Goal: Transaction & Acquisition: Purchase product/service

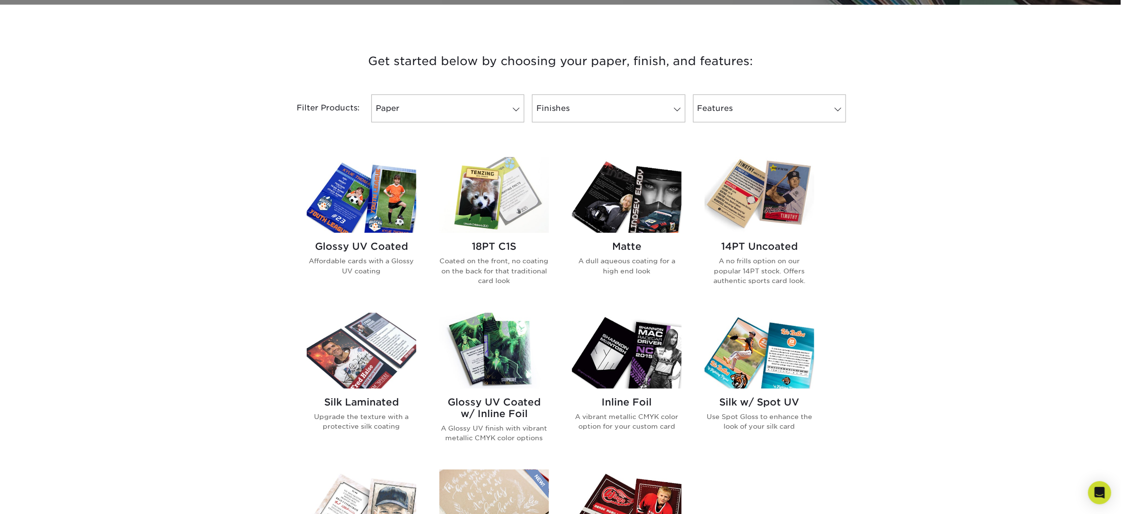
scroll to position [338, 0]
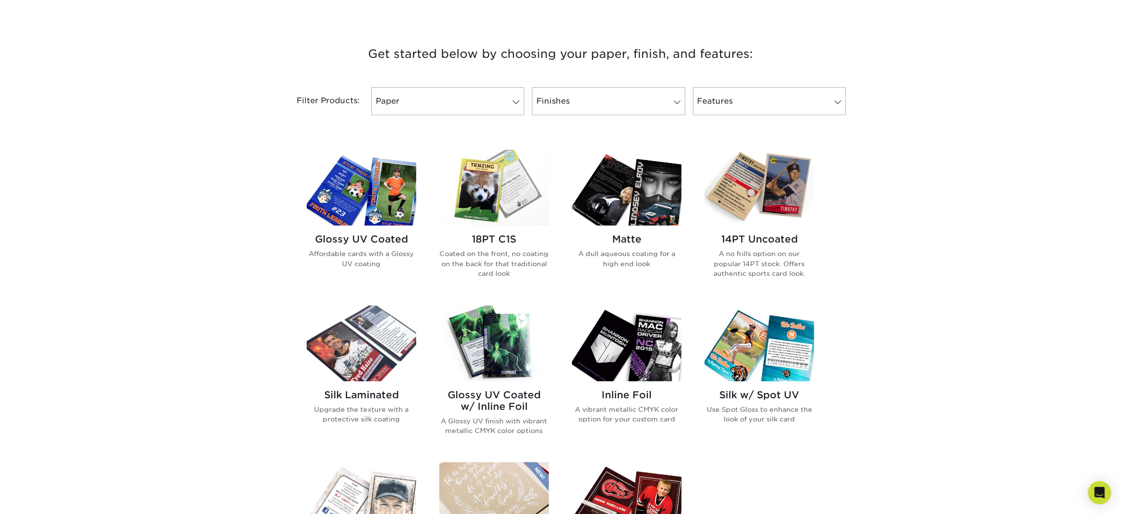
click at [767, 218] on img at bounding box center [759, 188] width 109 height 76
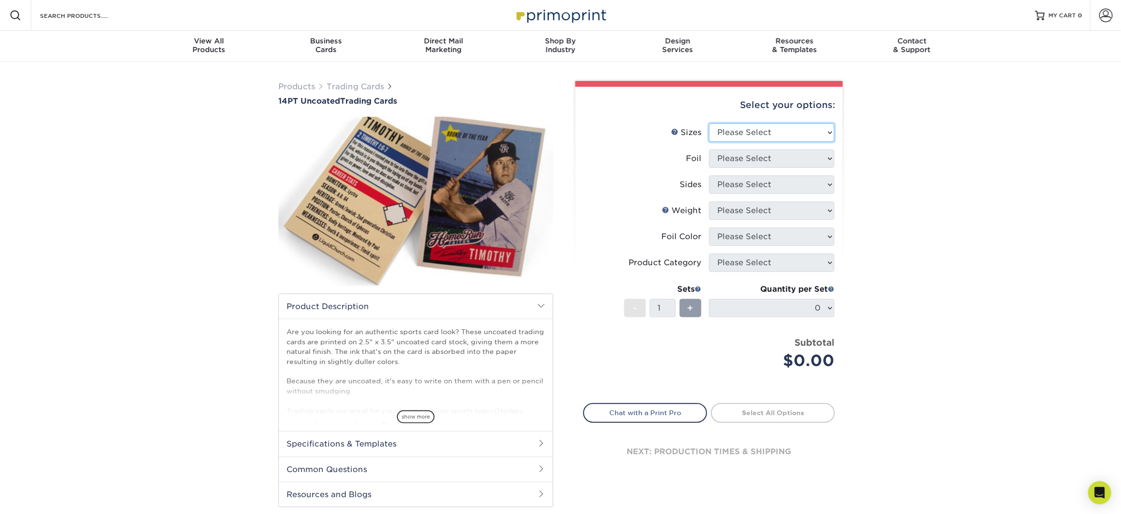
click at [738, 136] on select "Please Select 2.5" x 3.5"" at bounding box center [771, 132] width 125 height 18
click at [736, 168] on li "Foil Please Select" at bounding box center [709, 163] width 251 height 26
click at [739, 132] on select "Please Select 2.5" x 3.5"" at bounding box center [771, 132] width 125 height 18
select select "2.50x3.50"
click at [709, 123] on select "Please Select 2.5" x 3.5"" at bounding box center [771, 132] width 125 height 18
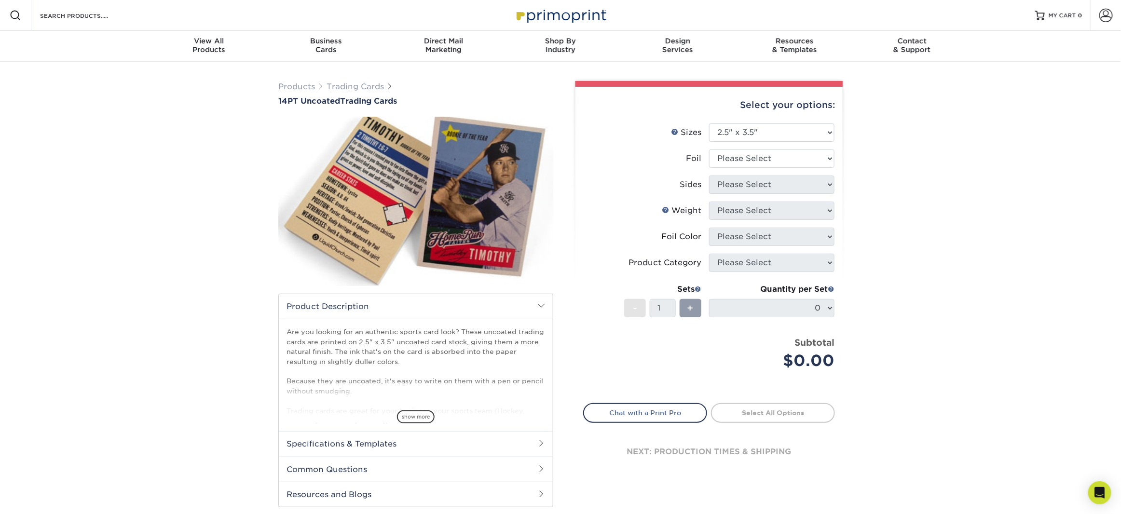
click at [733, 146] on li "Sizes Help Sizes Please Select 2.5" x 3.5"" at bounding box center [709, 136] width 251 height 26
click at [736, 157] on select "Please Select Yes No" at bounding box center [771, 159] width 125 height 18
select select "0"
click at [709, 150] on select "Please Select Yes No" at bounding box center [771, 159] width 125 height 18
click at [729, 179] on select "Please Select Print Both Sides Print Front Only" at bounding box center [771, 185] width 125 height 18
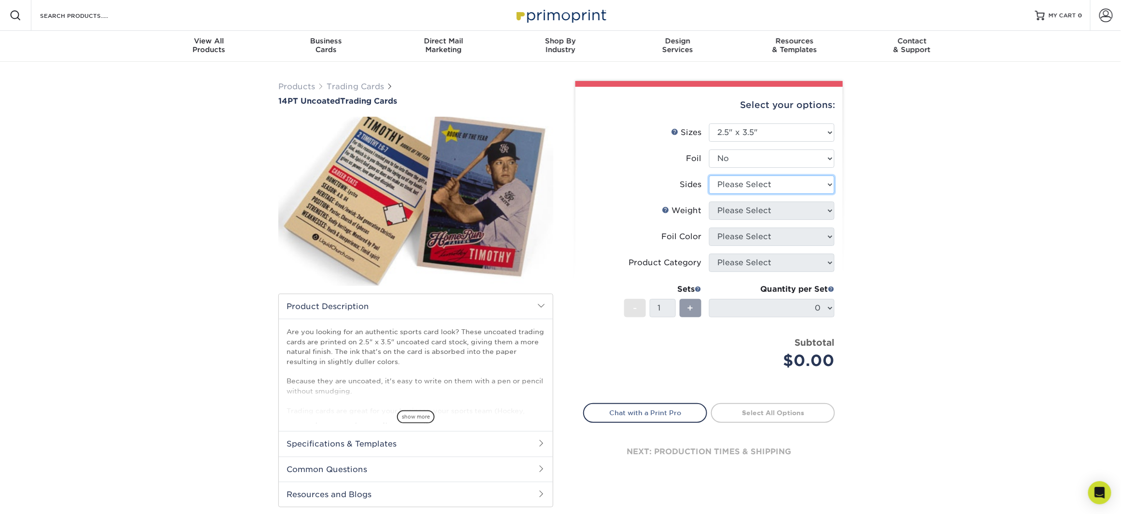
select select "13abbda7-1d64-4f25-8bb2-c179b224825d"
click at [709, 176] on select "Please Select Print Both Sides Print Front Only" at bounding box center [771, 185] width 125 height 18
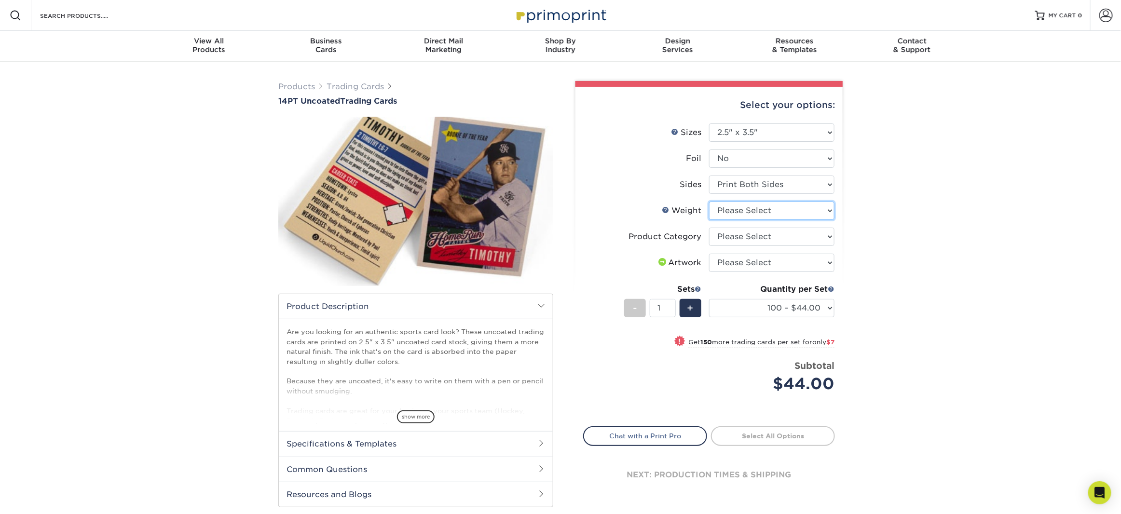
click at [733, 209] on select "Please Select 14PT Uncoated" at bounding box center [771, 211] width 125 height 18
select select "14PT Uncoated"
click at [709, 202] on select "Please Select 14PT Uncoated" at bounding box center [771, 211] width 125 height 18
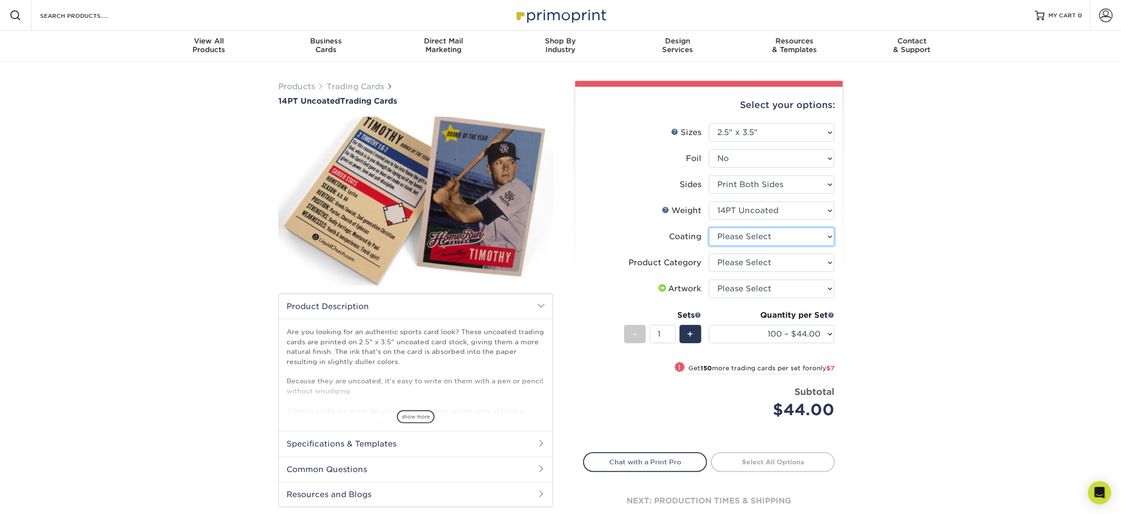
click at [727, 240] on select at bounding box center [771, 237] width 125 height 18
select select "3e7618de-abca-4bda-9f97-8b9129e913d8"
click at [709, 228] on select at bounding box center [771, 237] width 125 height 18
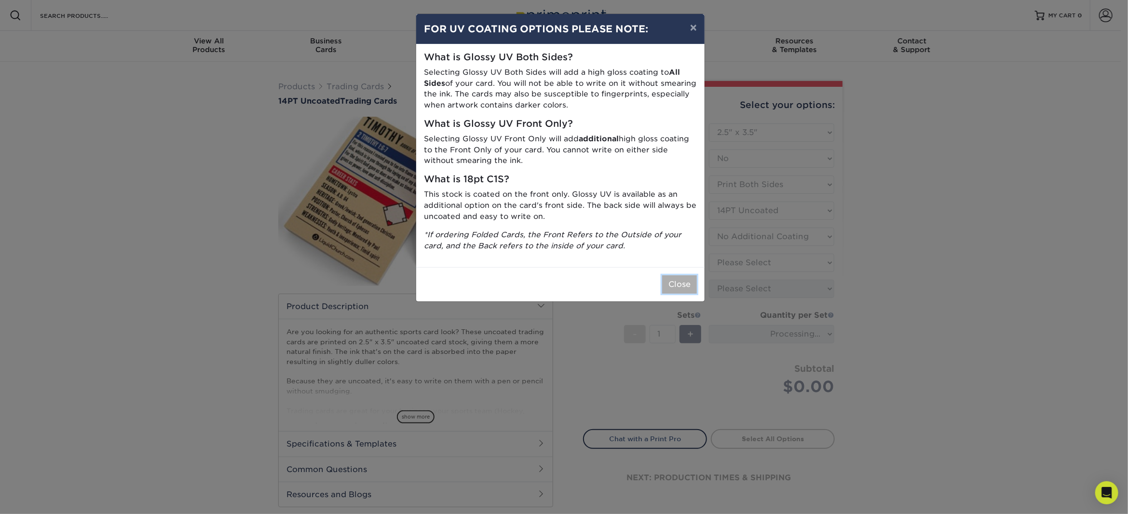
click at [687, 290] on button "Close" at bounding box center [679, 284] width 35 height 18
